Goal: Task Accomplishment & Management: Manage account settings

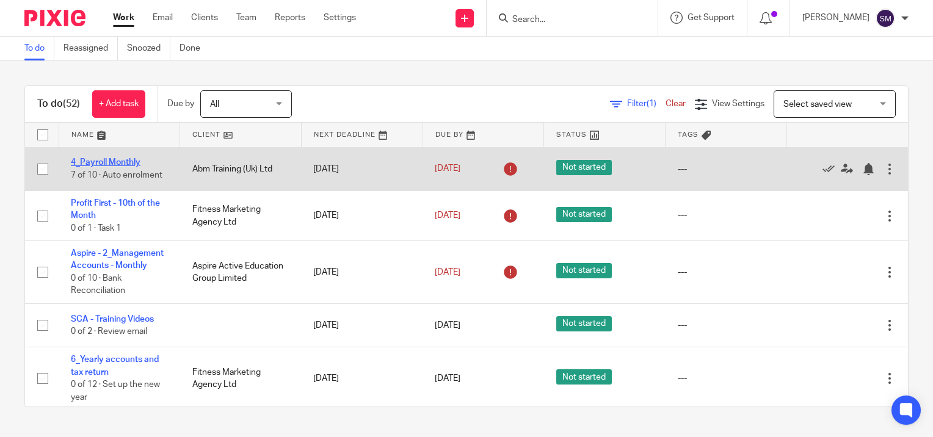
click at [111, 158] on link "4_Payroll Monthly" at bounding box center [106, 162] width 70 height 9
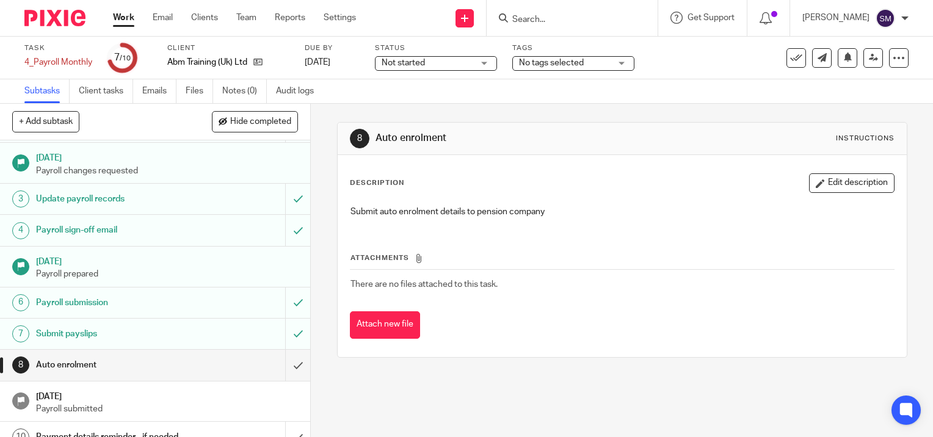
scroll to position [43, 0]
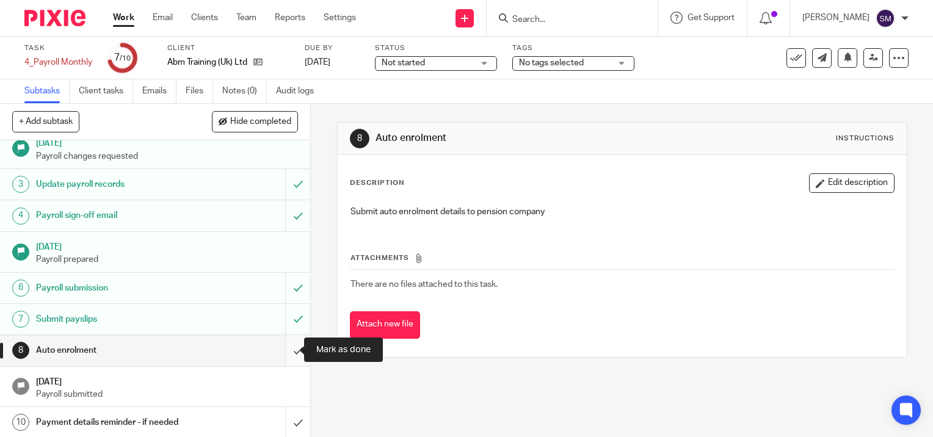
click at [282, 349] on input "submit" at bounding box center [155, 350] width 310 height 31
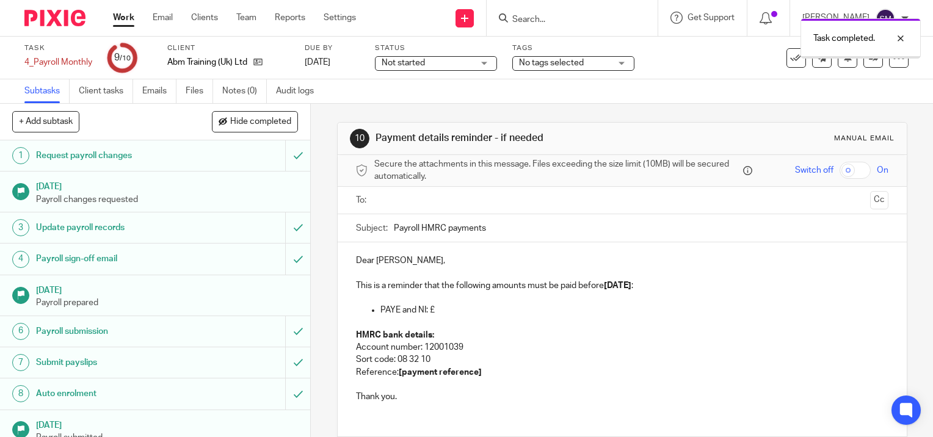
scroll to position [43, 0]
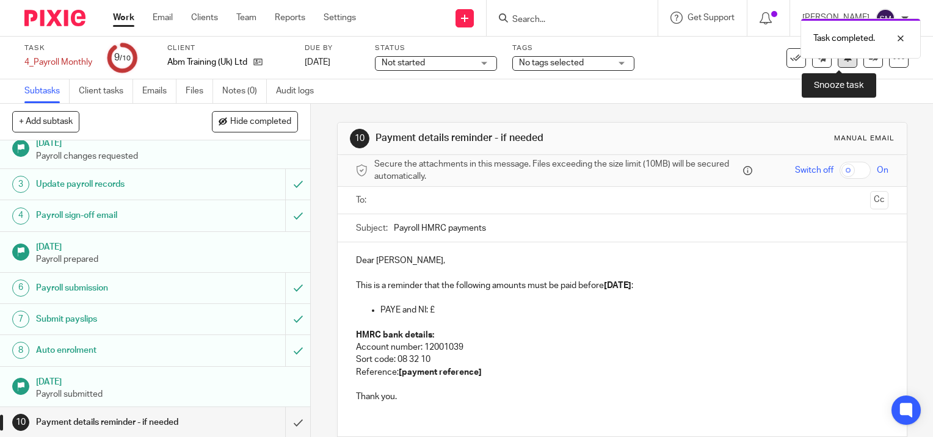
click at [843, 59] on icon at bounding box center [847, 57] width 9 height 9
